Goal: Information Seeking & Learning: Check status

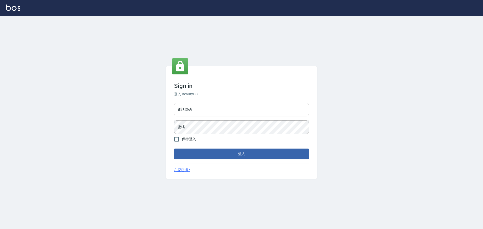
click at [198, 108] on input "電話號碼" at bounding box center [241, 110] width 135 height 14
type input "0916914211"
click at [237, 156] on button "登入" at bounding box center [241, 154] width 135 height 11
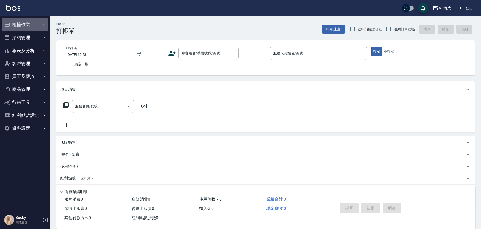
click at [20, 25] on button "櫃檯作業" at bounding box center [25, 24] width 46 height 13
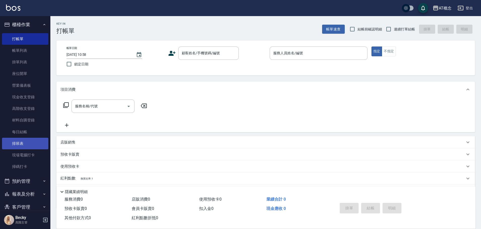
click at [26, 146] on link "排班表" at bounding box center [25, 144] width 46 height 12
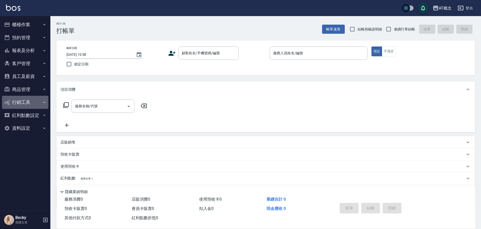
click at [22, 102] on button "行銷工具" at bounding box center [25, 102] width 46 height 13
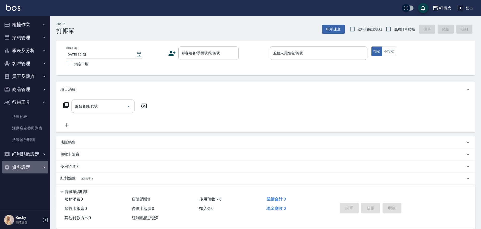
click at [44, 169] on icon "button" at bounding box center [44, 167] width 4 height 4
click at [42, 38] on icon "button" at bounding box center [44, 37] width 4 height 4
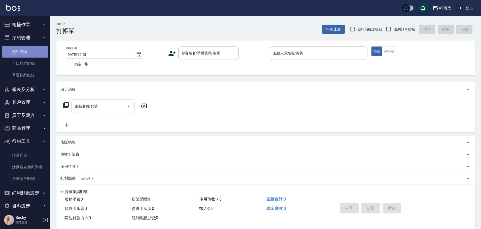
click at [26, 54] on link "預約管理" at bounding box center [25, 52] width 46 height 12
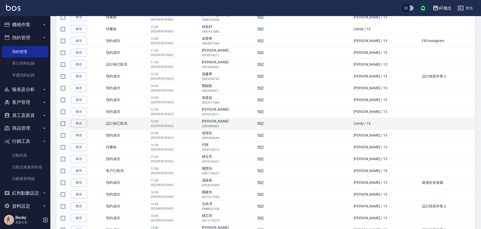
scroll to position [442, 0]
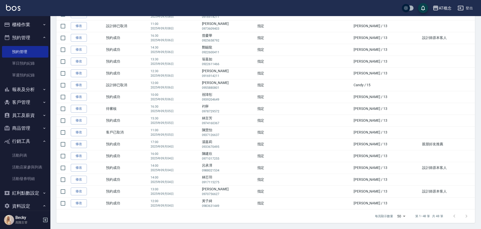
click at [467, 217] on div at bounding box center [460, 216] width 24 height 12
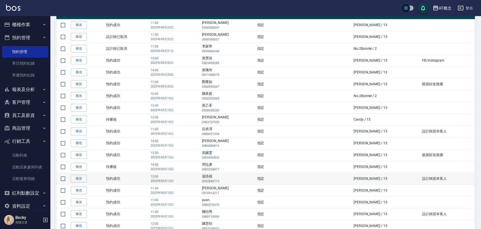
scroll to position [0, 0]
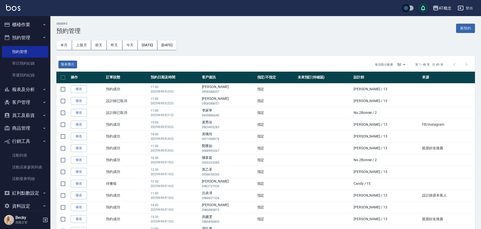
click at [23, 91] on button "報表及分析" at bounding box center [25, 89] width 46 height 13
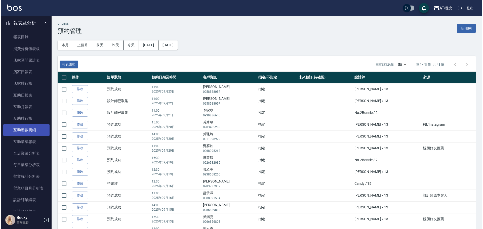
scroll to position [75, 0]
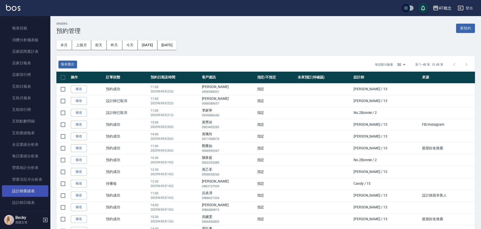
click at [37, 193] on link "設計師業績表" at bounding box center [25, 191] width 46 height 12
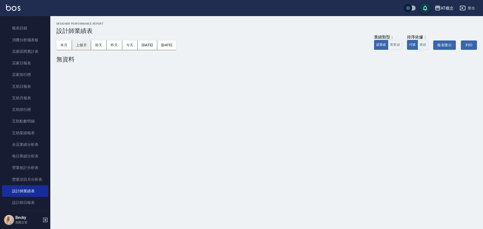
click at [83, 45] on button "上個月" at bounding box center [81, 45] width 19 height 9
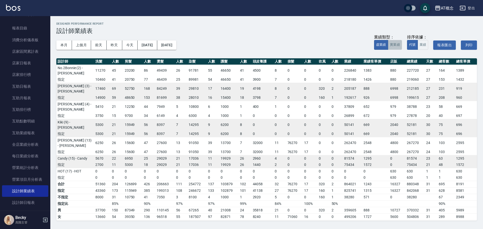
click at [398, 46] on button "實業績" at bounding box center [395, 45] width 14 height 10
